Goal: Obtain resource: Download file/media

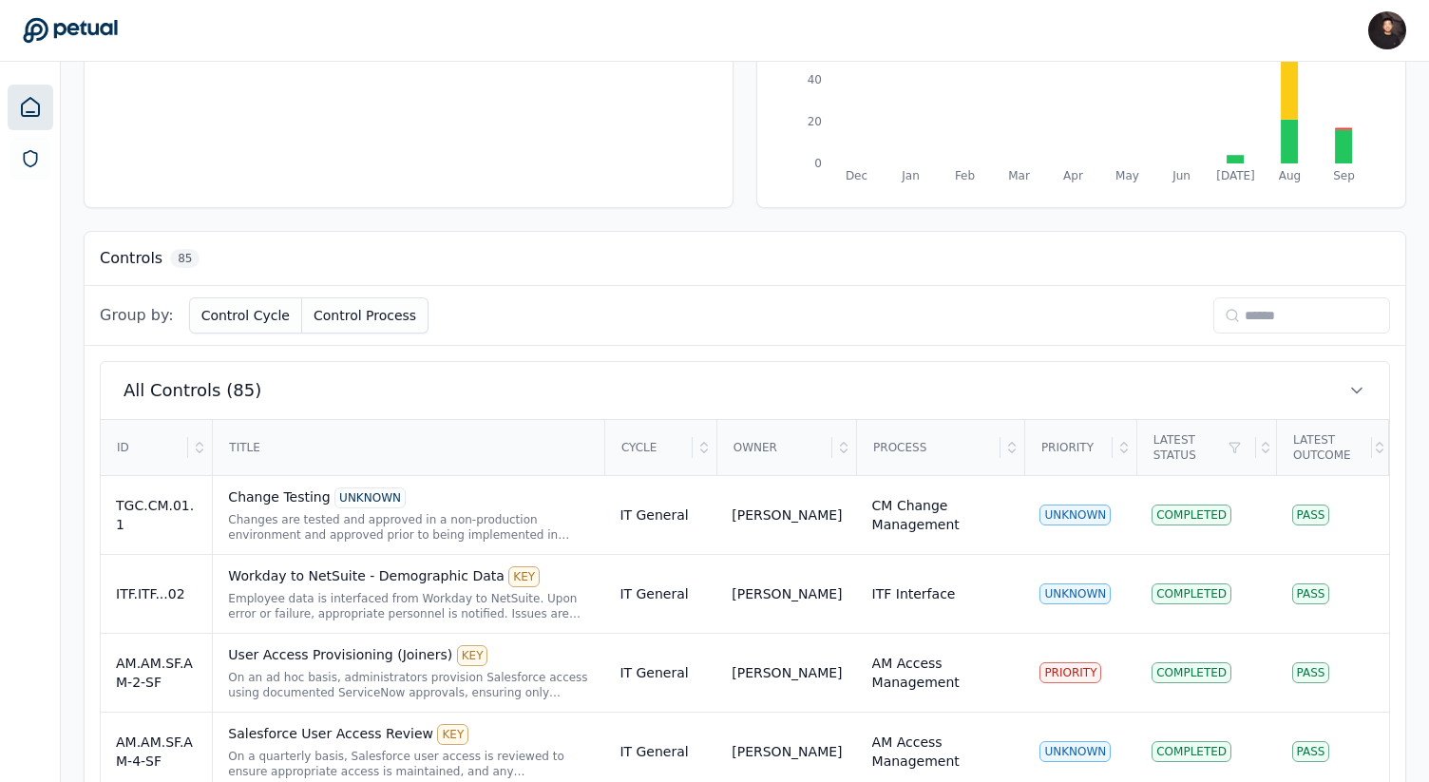
click at [1301, 310] on input at bounding box center [1301, 315] width 177 height 36
paste input "*******"
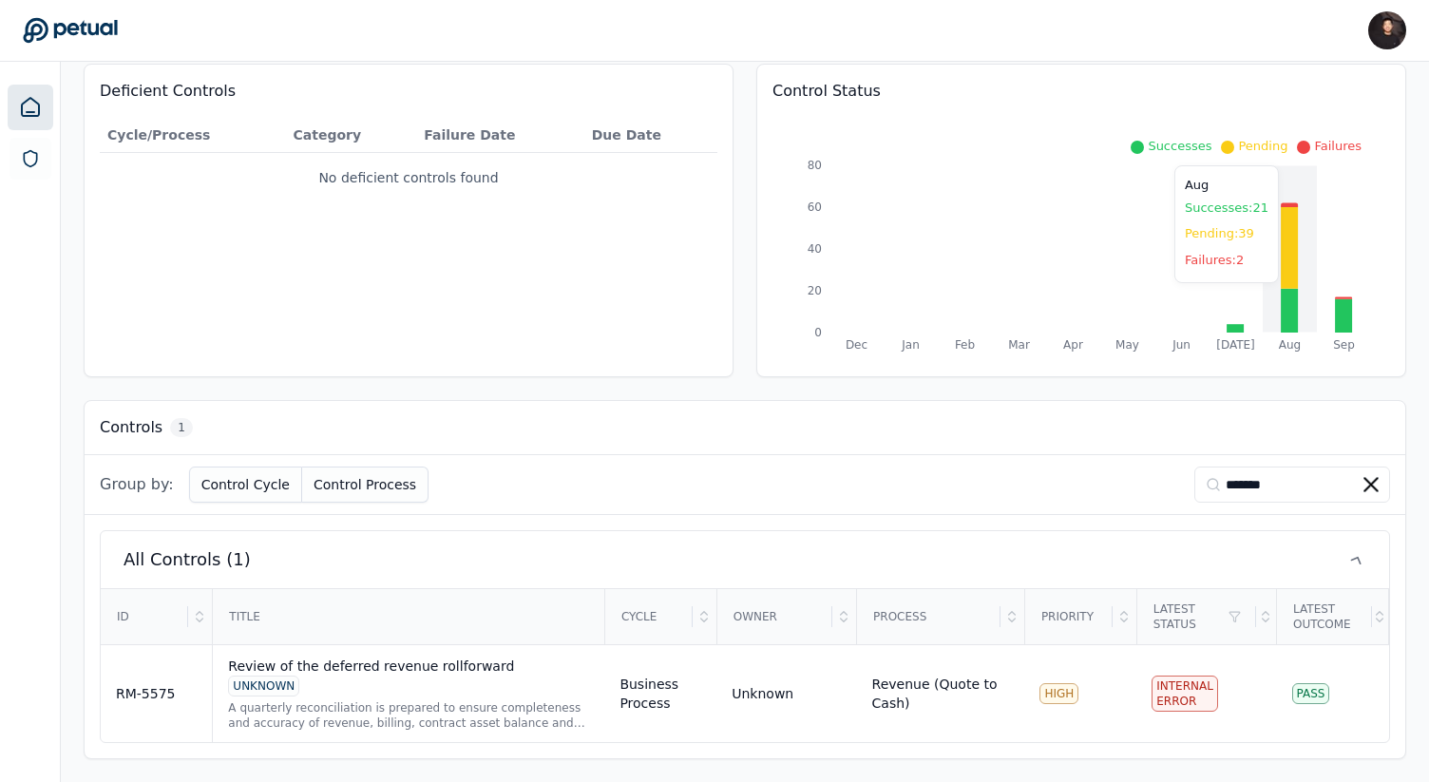
scroll to position [173, 0]
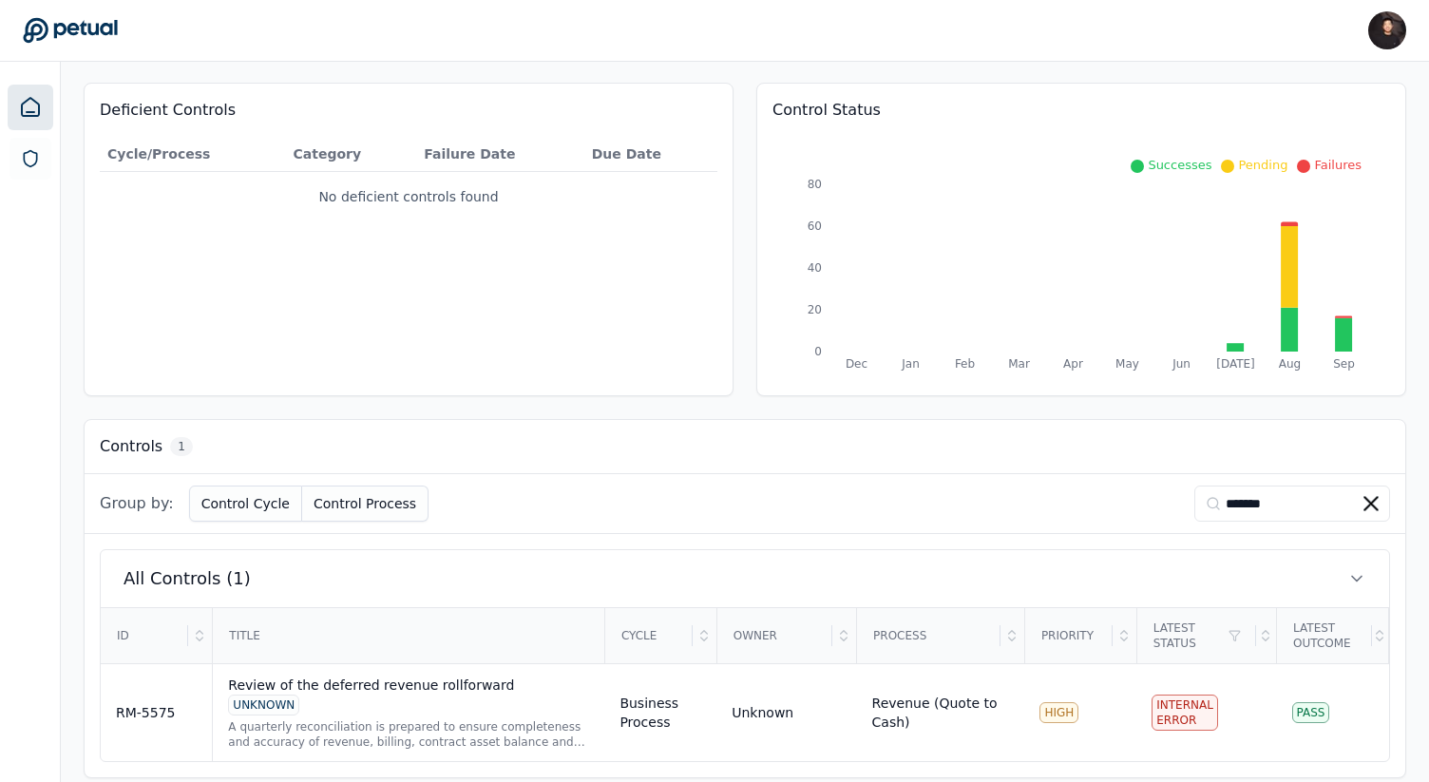
paste input "*"
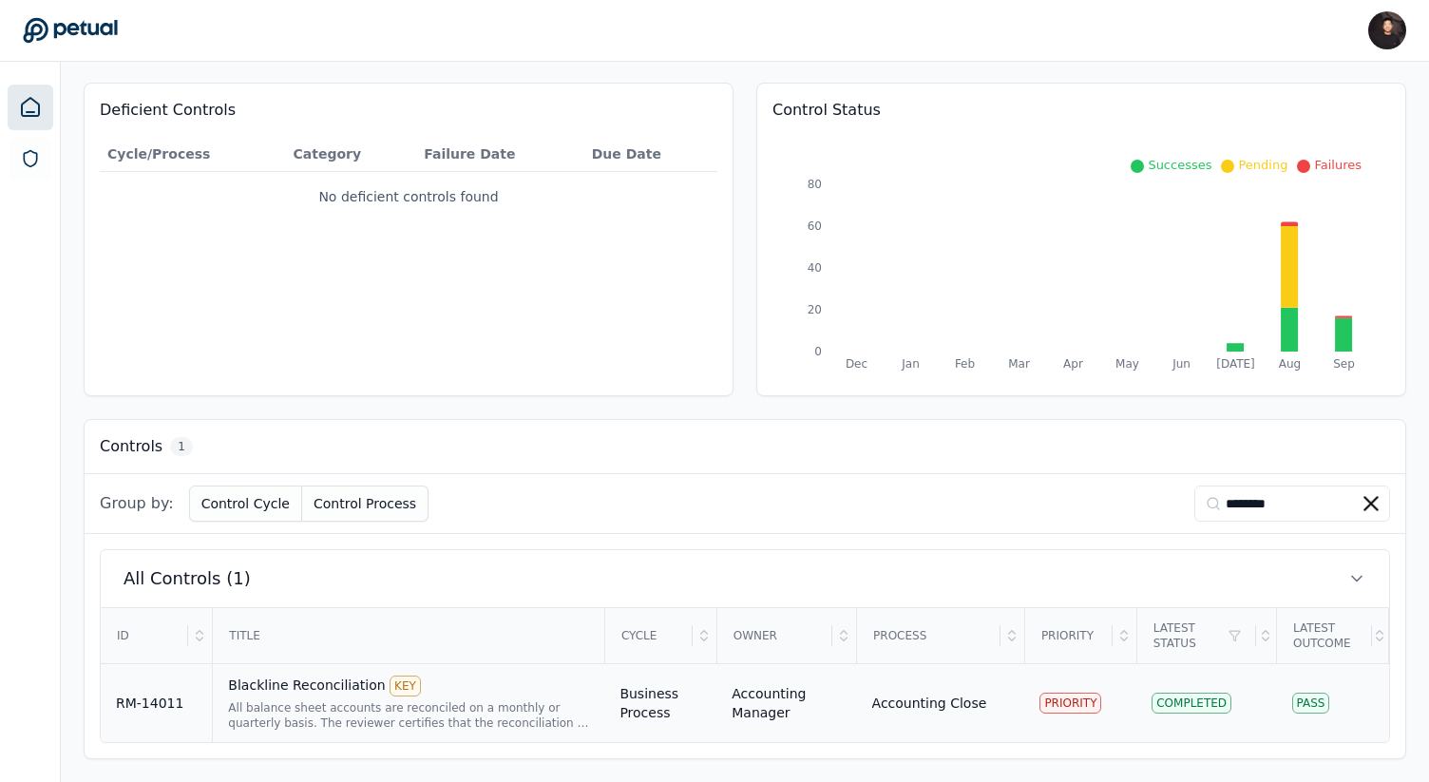
type input "********"
click at [577, 703] on div "All balance sheet accounts are reconciled on a monthly or quarterly basis. The …" at bounding box center [408, 715] width 361 height 30
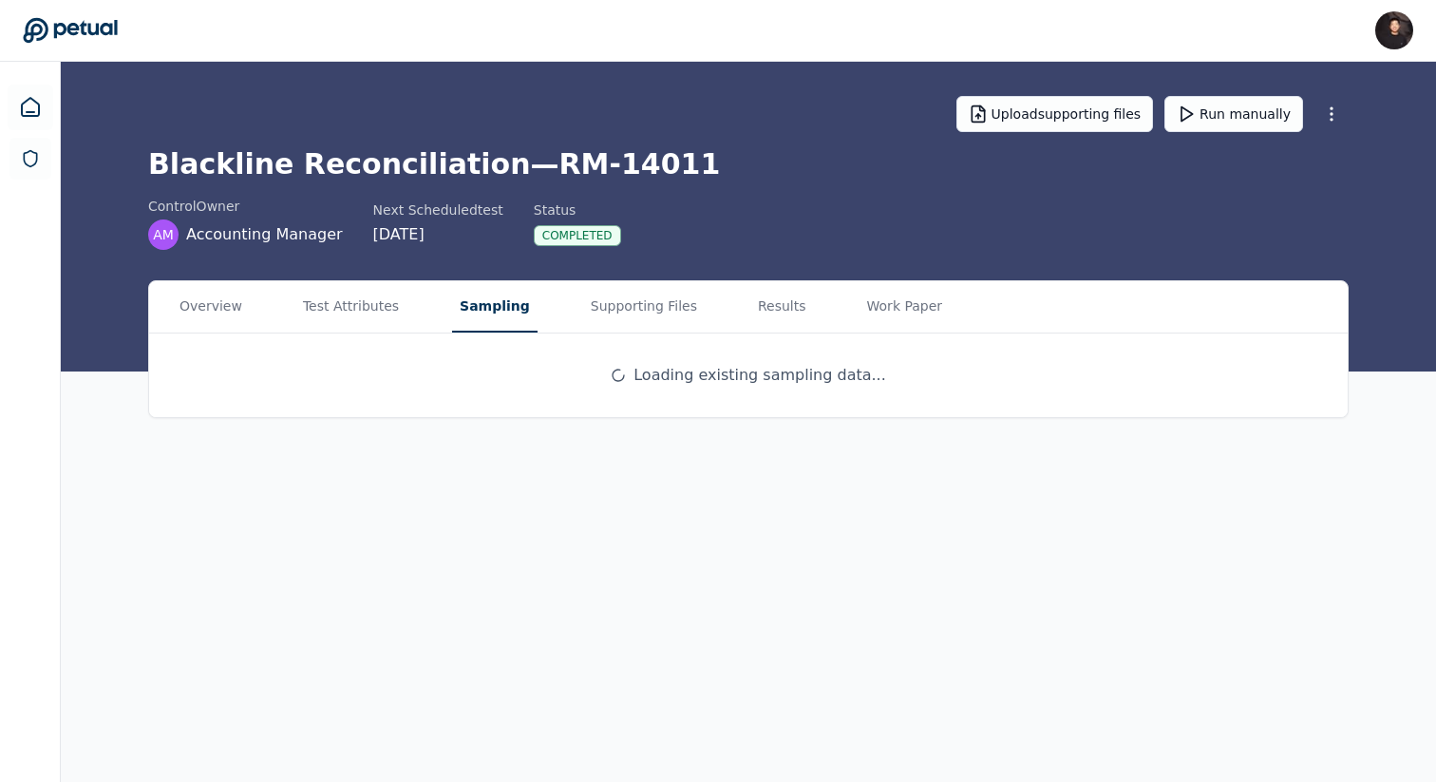
click at [452, 294] on button "Sampling" at bounding box center [494, 306] width 85 height 51
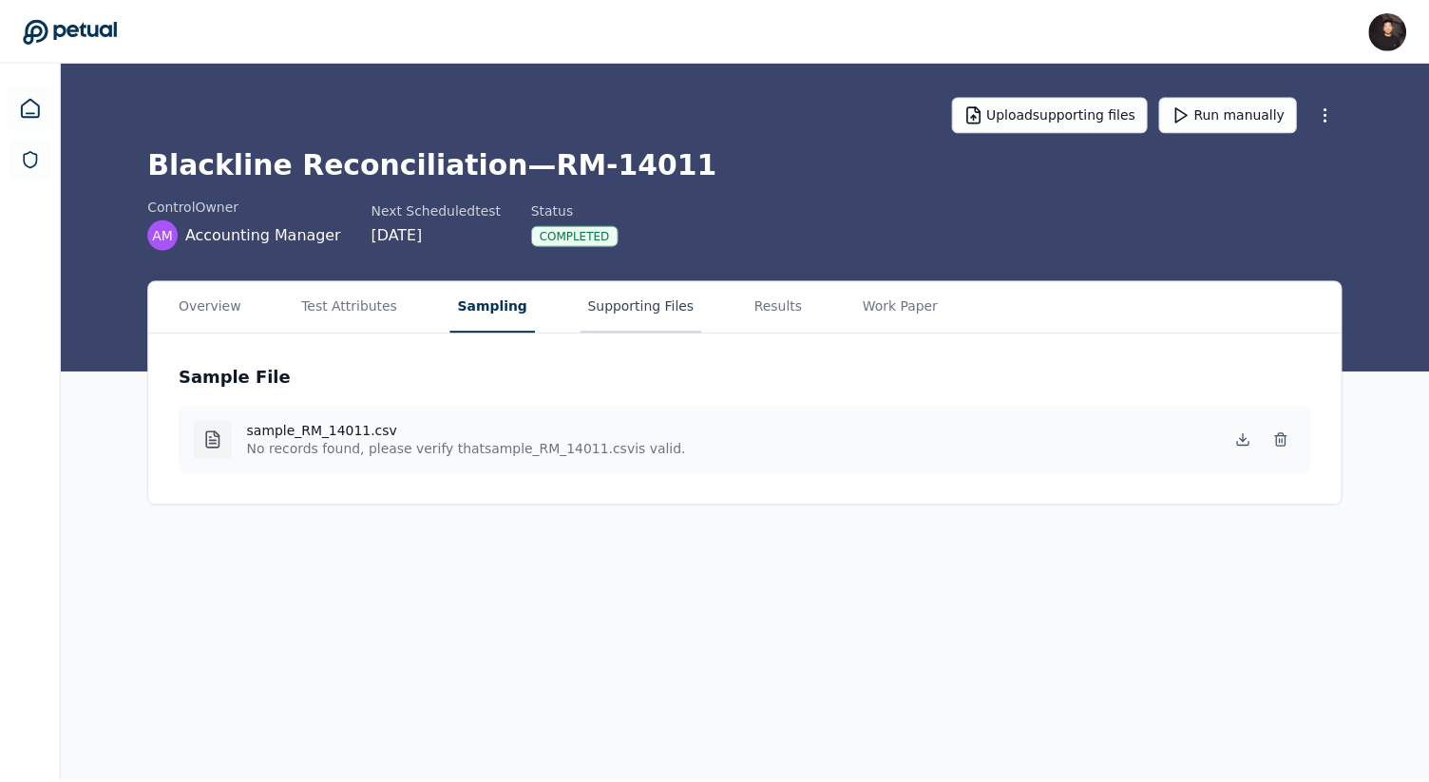
click at [636, 327] on button "Supporting Files" at bounding box center [644, 306] width 122 height 51
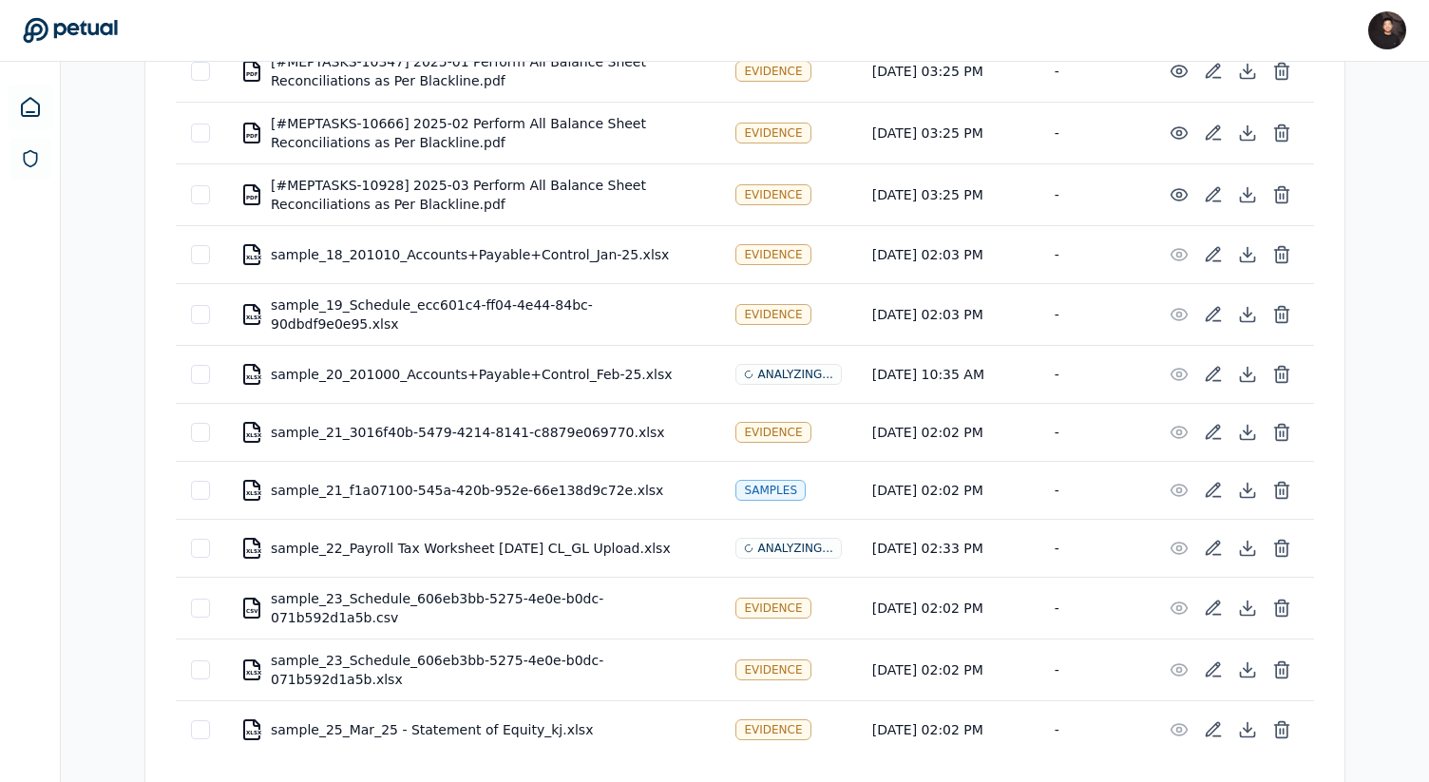
scroll to position [433, 0]
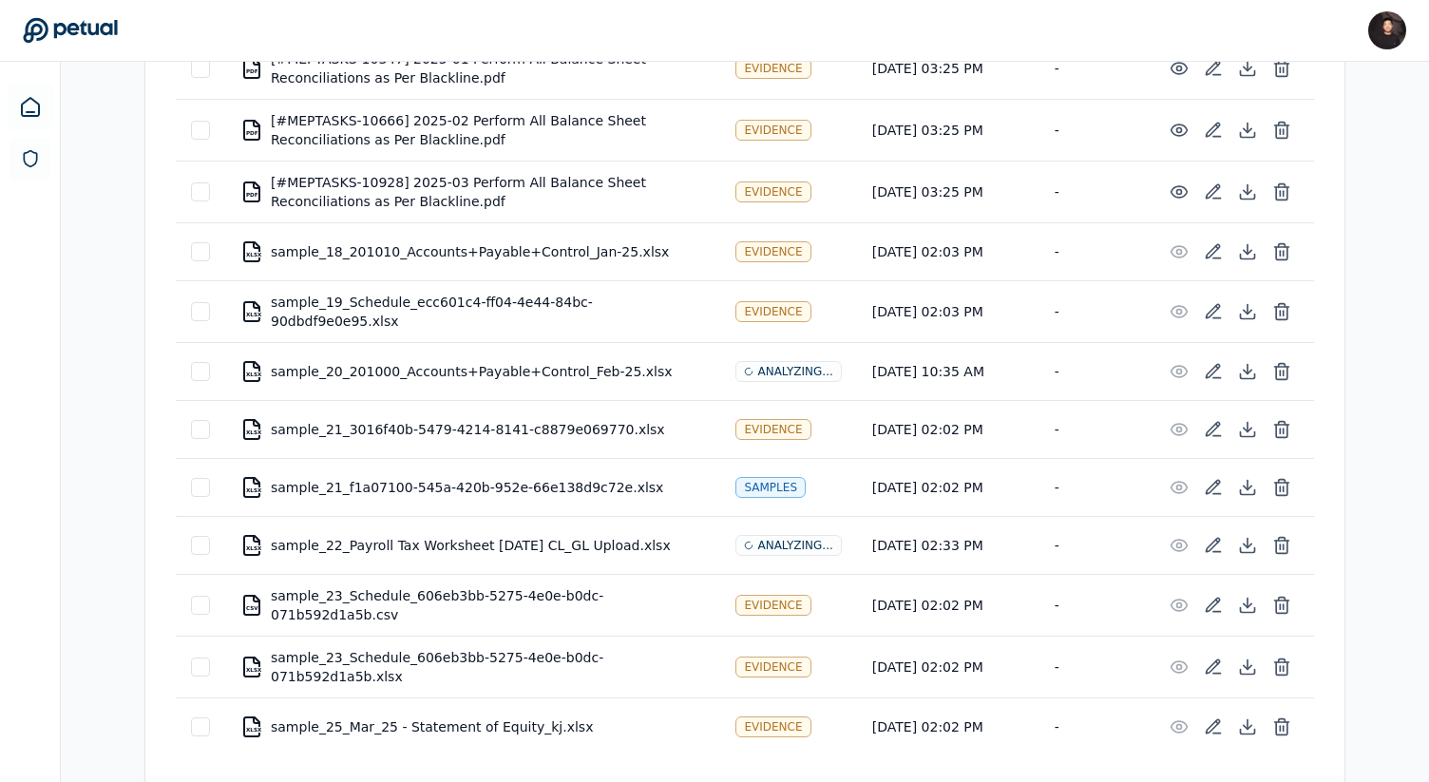
click at [542, 372] on div "XLSX sample_20_201000_Accounts+Payable+Control_Feb-25.xlsx" at bounding box center [472, 371] width 465 height 23
copy div "sample_20_201000_Accounts+Payable+Control_Feb-25.xlsx"
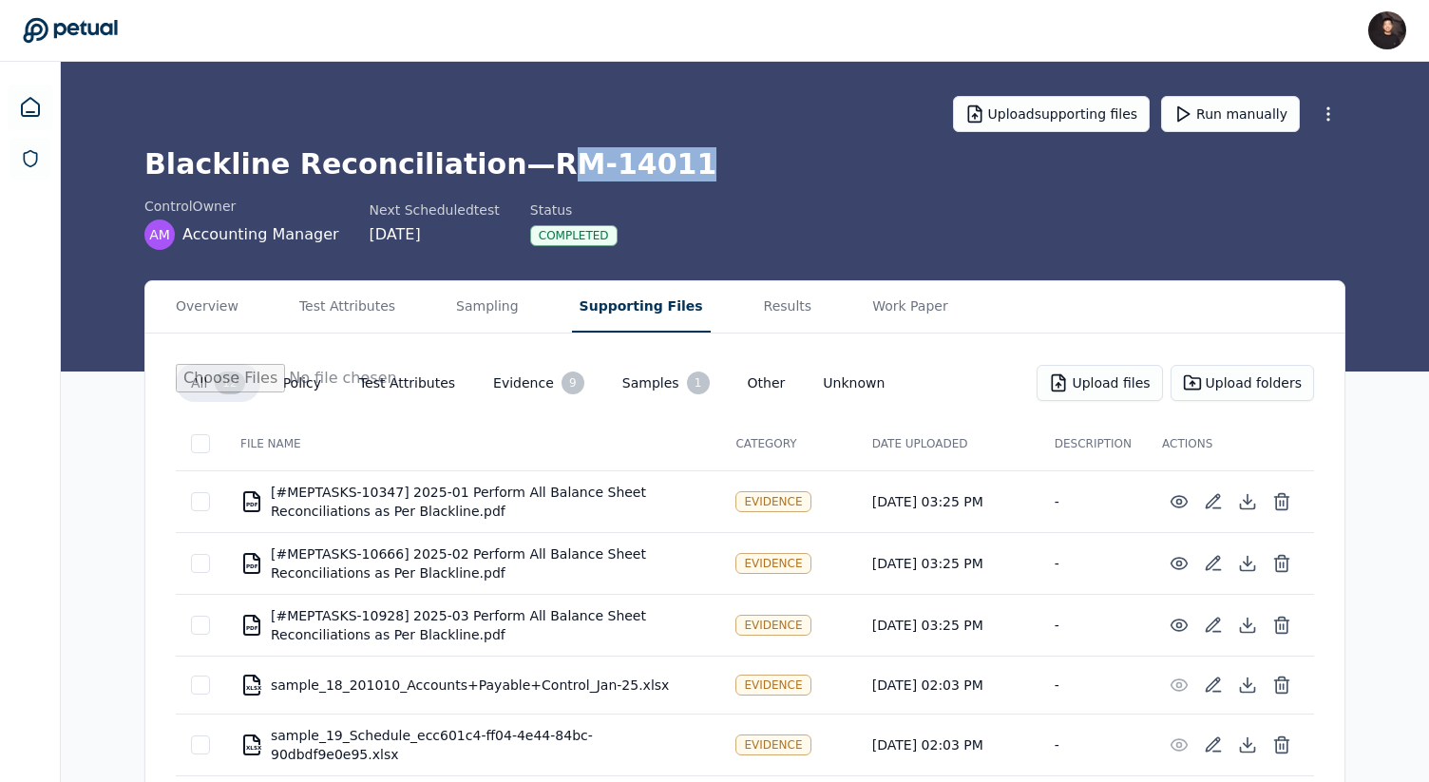
drag, startPoint x: 508, startPoint y: 156, endPoint x: 743, endPoint y: 156, distance: 234.6
click at [743, 156] on h1 "Blackline Reconciliation — RM-14011" at bounding box center [744, 164] width 1201 height 34
drag, startPoint x: 496, startPoint y: 163, endPoint x: 731, endPoint y: 166, distance: 234.7
click at [731, 166] on h1 "Blackline Reconciliation — RM-14011" at bounding box center [744, 164] width 1201 height 34
copy h1 "RM-14011"
